Goal: Information Seeking & Learning: Learn about a topic

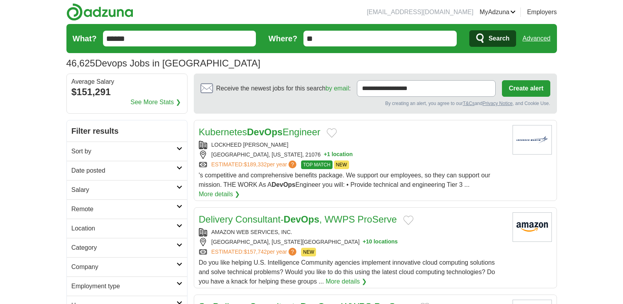
click at [112, 170] on h2 "Date posted" at bounding box center [124, 170] width 105 height 9
click at [99, 189] on link "Last 24 hours" at bounding box center [127, 189] width 111 height 9
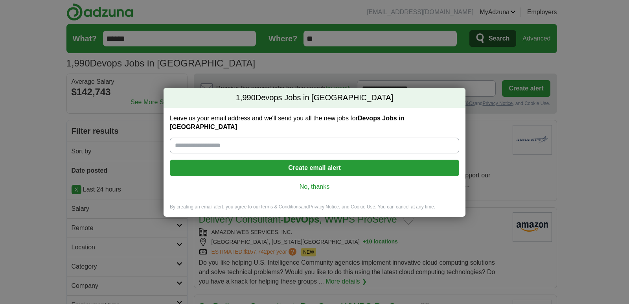
click at [312, 182] on link "No, thanks" at bounding box center [314, 186] width 277 height 9
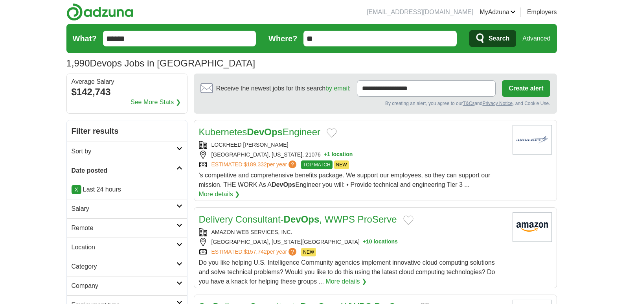
click at [107, 237] on link "Remote" at bounding box center [127, 227] width 120 height 19
click at [99, 250] on div "Remote jobs" at bounding box center [127, 246] width 120 height 19
click at [99, 245] on link "Remote jobs" at bounding box center [89, 246] width 35 height 7
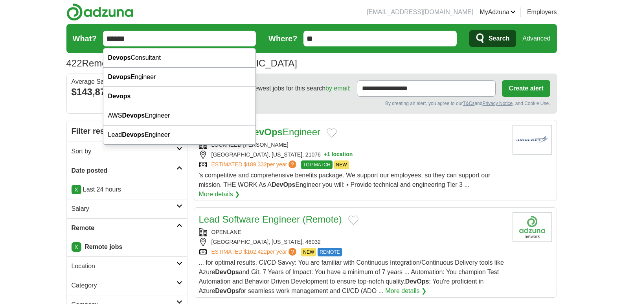
drag, startPoint x: 136, startPoint y: 43, endPoint x: 84, endPoint y: 53, distance: 52.0
click at [84, 53] on form "What? ****** Where? ** Search Advanced" at bounding box center [311, 38] width 490 height 29
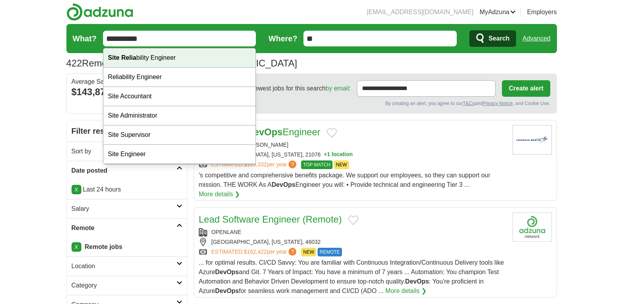
click at [223, 60] on div "Site Relia bility Engineer" at bounding box center [179, 57] width 152 height 19
type input "**********"
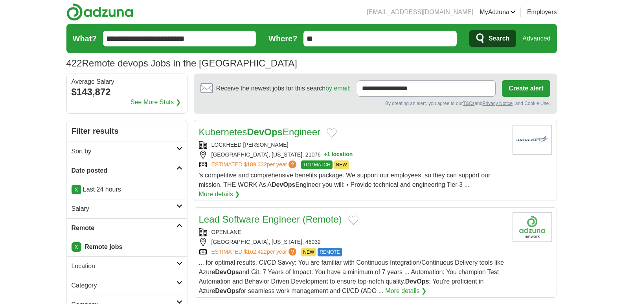
click at [537, 39] on link "Advanced" at bounding box center [536, 39] width 28 height 16
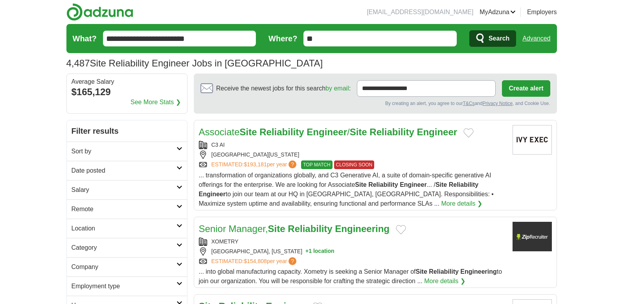
click at [98, 171] on h2 "Date posted" at bounding box center [124, 170] width 105 height 9
click at [99, 187] on link "Last 24 hours" at bounding box center [127, 189] width 111 height 9
click at [108, 235] on link "Salary" at bounding box center [127, 230] width 120 height 19
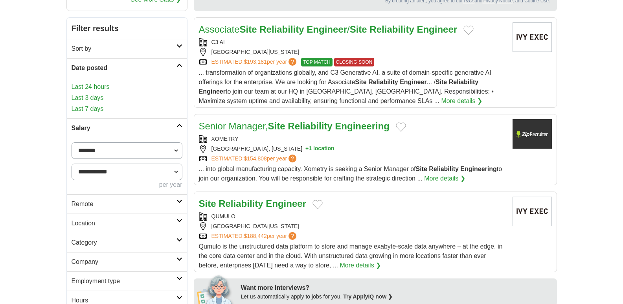
scroll to position [188, 0]
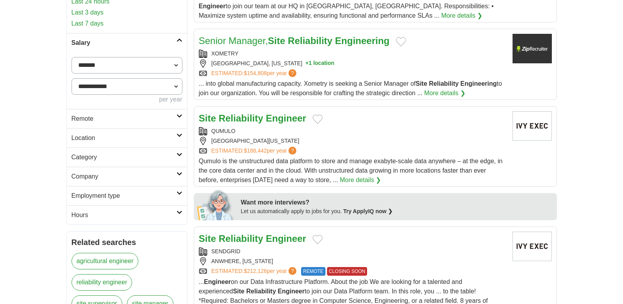
click at [76, 118] on h2 "Remote" at bounding box center [124, 118] width 105 height 9
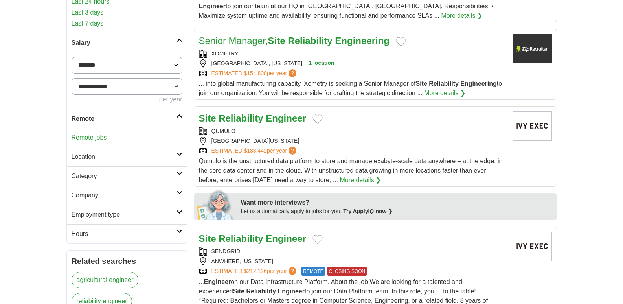
click at [89, 138] on link "Remote jobs" at bounding box center [89, 137] width 35 height 7
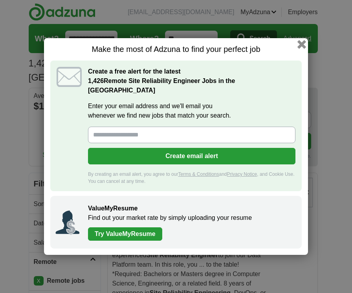
click at [300, 49] on button "button" at bounding box center [301, 44] width 9 height 9
